Goal: Task Accomplishment & Management: Complete application form

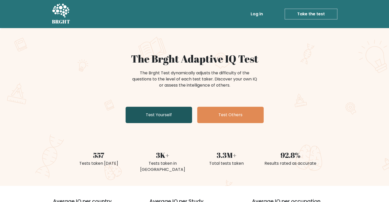
click at [160, 114] on link "Test Yourself" at bounding box center [159, 115] width 66 height 16
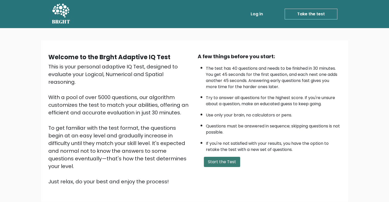
click at [233, 158] on button "Start the Test" at bounding box center [222, 162] width 36 height 10
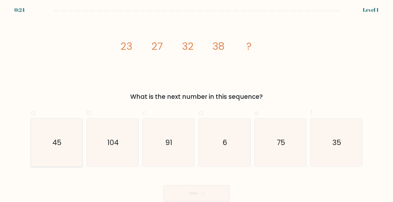
click at [58, 151] on icon "45" at bounding box center [56, 143] width 48 height 48
click at [196, 105] on input "a. 45" at bounding box center [196, 102] width 0 height 3
radio input "true"
click at [184, 191] on button "Next" at bounding box center [196, 193] width 66 height 16
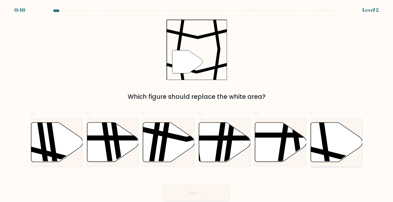
click at [334, 147] on icon at bounding box center [336, 142] width 51 height 39
click at [197, 105] on input "f." at bounding box center [196, 102] width 0 height 3
radio input "true"
click at [189, 195] on button "Next" at bounding box center [196, 193] width 66 height 16
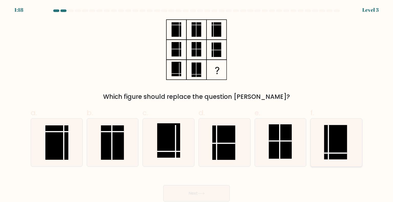
click at [347, 149] on rect at bounding box center [335, 142] width 23 height 35
click at [197, 105] on input "f." at bounding box center [196, 102] width 0 height 3
radio input "true"
click at [204, 196] on button "Next" at bounding box center [196, 193] width 66 height 16
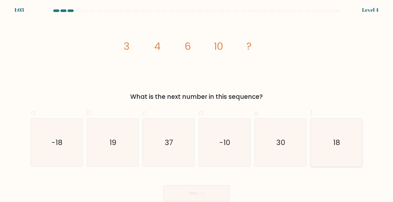
click at [340, 143] on icon "18" at bounding box center [336, 143] width 48 height 48
click at [197, 105] on input "f. 18" at bounding box center [196, 102] width 0 height 3
radio input "true"
click at [198, 195] on button "Next" at bounding box center [196, 193] width 66 height 16
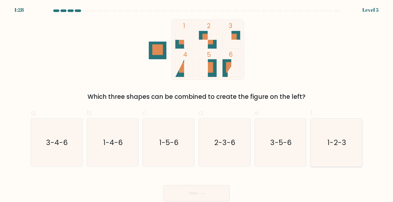
click at [321, 149] on icon "1-2-3" at bounding box center [336, 143] width 48 height 48
click at [197, 105] on input "f. 1-2-3" at bounding box center [196, 102] width 0 height 3
radio input "true"
click at [199, 194] on icon at bounding box center [201, 193] width 7 height 3
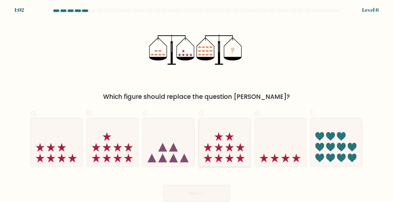
click at [234, 146] on icon at bounding box center [224, 142] width 51 height 42
click at [197, 105] on input "d." at bounding box center [196, 102] width 0 height 3
radio input "true"
click at [196, 196] on button "Next" at bounding box center [196, 193] width 66 height 16
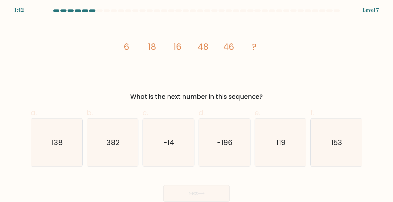
click at [187, 193] on button "Next" at bounding box center [196, 193] width 66 height 16
